Goal: Task Accomplishment & Management: Use online tool/utility

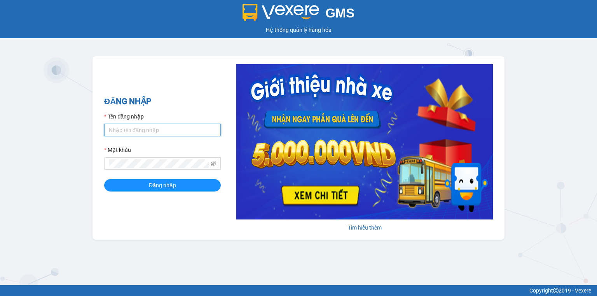
drag, startPoint x: 151, startPoint y: 131, endPoint x: 159, endPoint y: 131, distance: 8.6
click at [151, 131] on input "Tên đăng nhập" at bounding box center [162, 130] width 117 height 12
type input "baoquyen.lienhung"
click at [161, 132] on input "baoquyen.lienhung" at bounding box center [162, 130] width 117 height 12
drag, startPoint x: 157, startPoint y: 131, endPoint x: 92, endPoint y: 131, distance: 64.1
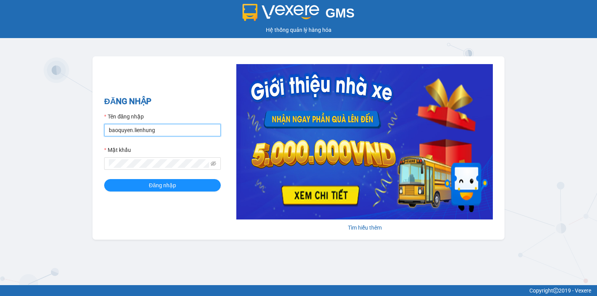
click at [92, 131] on div "ĐĂNG NHẬP Tên đăng nhập baoquyen.lienhung Mật khẩu Đăng nhập [PERSON_NAME] thêm" at bounding box center [298, 147] width 412 height 183
click at [124, 132] on input "Tên đăng nhập" at bounding box center [162, 130] width 117 height 12
type input "vang.lienhung"
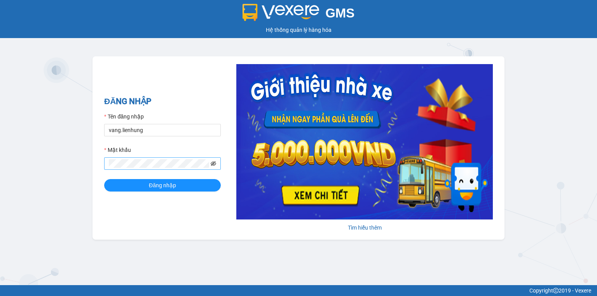
click at [211, 165] on icon "eye-invisible" at bounding box center [213, 163] width 5 height 5
click at [188, 181] on button "Đăng nhập" at bounding box center [162, 185] width 117 height 12
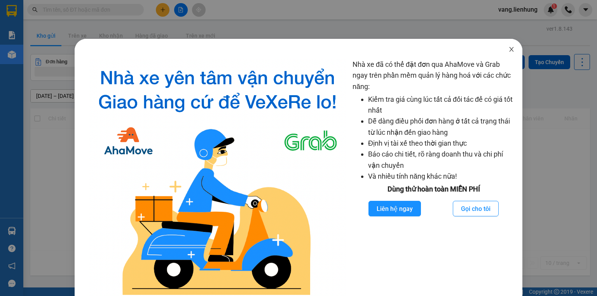
click at [508, 47] on icon "close" at bounding box center [511, 49] width 6 height 6
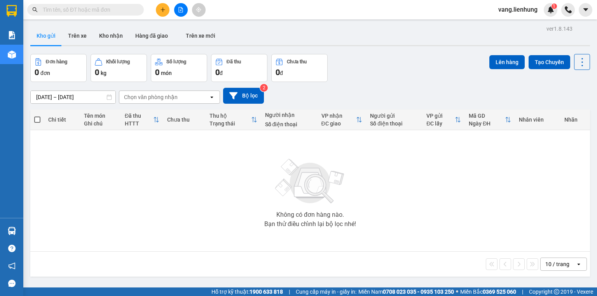
click at [79, 12] on input "text" at bounding box center [89, 9] width 92 height 9
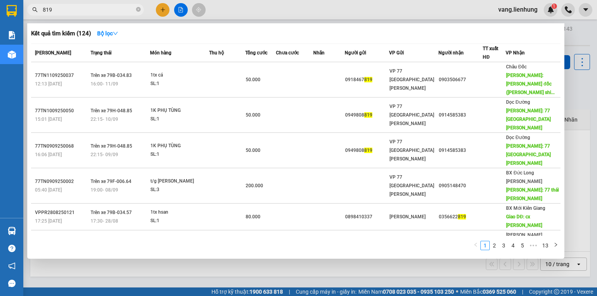
drag, startPoint x: 70, startPoint y: 15, endPoint x: 4, endPoint y: 26, distance: 66.5
click at [4, 26] on section "Kết quả [PERSON_NAME] ( 124 ) Bộ lọc Mã ĐH Trạng thái Món hàng Thu hộ Tổng [PER…" at bounding box center [298, 148] width 597 height 296
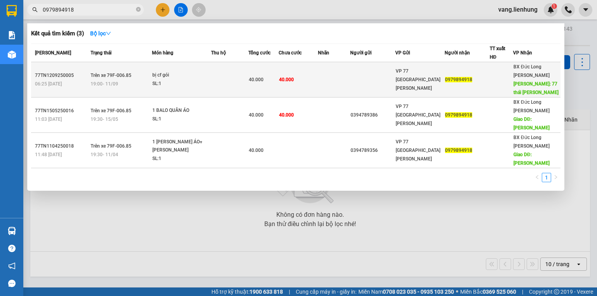
type input "0979894918"
click at [442, 79] on div "VP 77 [GEOGRAPHIC_DATA][PERSON_NAME]" at bounding box center [419, 80] width 49 height 26
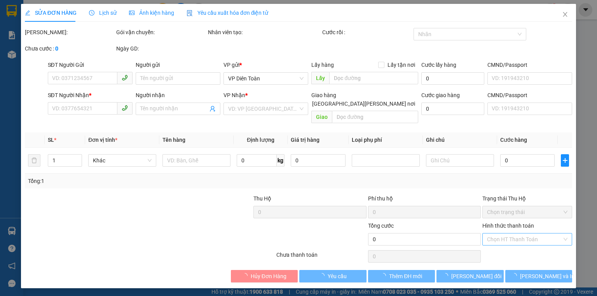
click at [506, 233] on input "Hình thức thanh toán" at bounding box center [524, 239] width 75 height 12
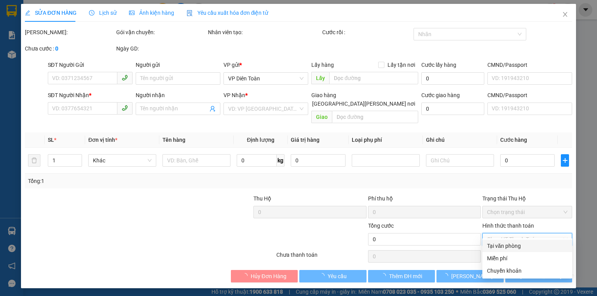
type input "0979894918"
type input "77 [GEOGRAPHIC_DATA][PERSON_NAME]"
type input "40.000"
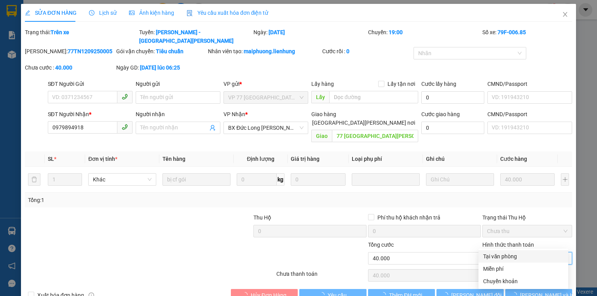
click at [513, 245] on div "Total Paid Fee 0 Total UnPaid Fee 40.000 Cash Collection Total Fee Trạng thái: …" at bounding box center [298, 164] width 547 height 273
click at [500, 257] on div "Tại văn phòng" at bounding box center [523, 256] width 80 height 9
type input "0"
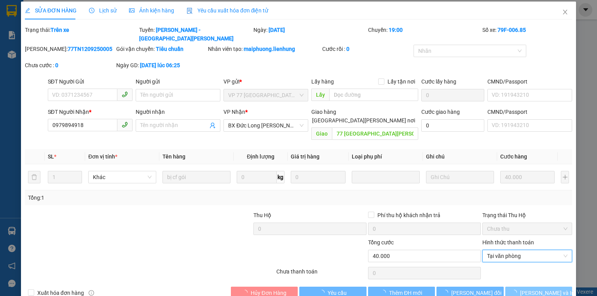
scroll to position [3, 0]
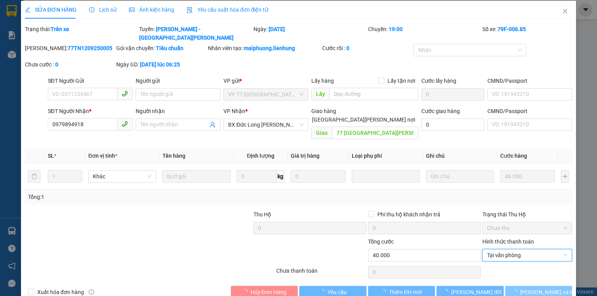
click at [535, 288] on span "[PERSON_NAME] và In" at bounding box center [547, 292] width 54 height 9
